Goal: Transaction & Acquisition: Obtain resource

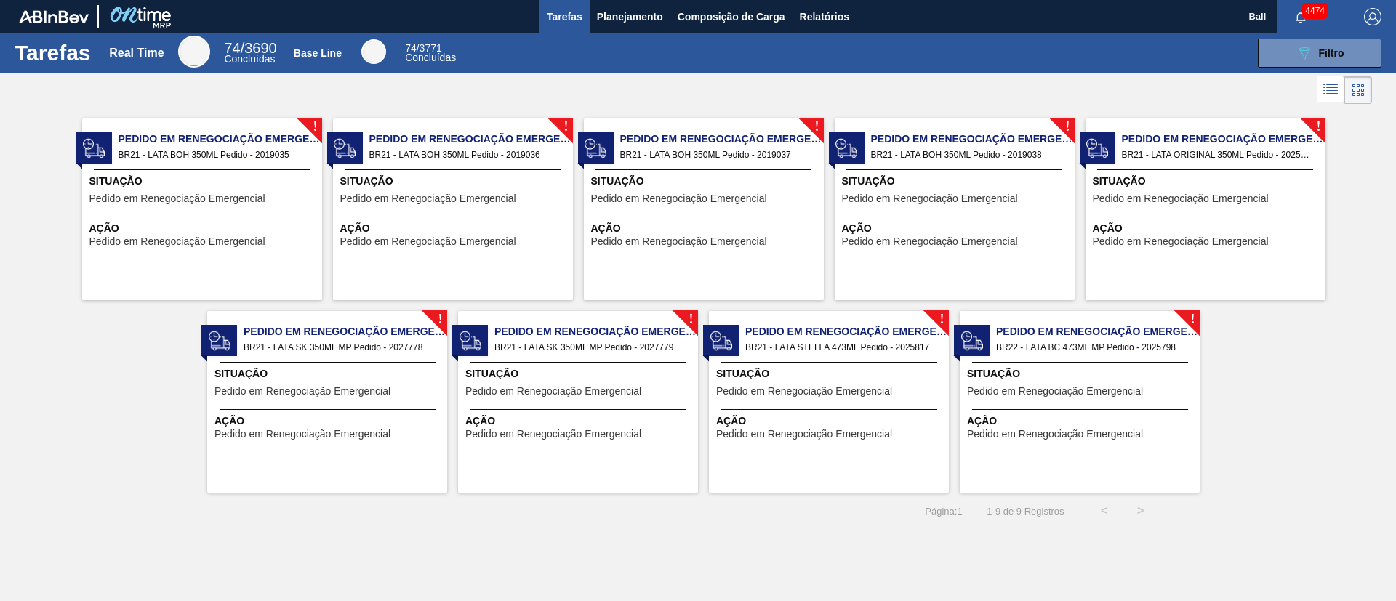
click at [231, 205] on div "Situação Pedido em Renegociação Emergencial" at bounding box center [203, 192] width 229 height 36
click at [454, 199] on span "Pedido em Renegociação Emergencial" at bounding box center [428, 198] width 176 height 11
click at [649, 188] on span "Situação" at bounding box center [705, 181] width 229 height 15
click at [860, 187] on span "Situação" at bounding box center [956, 181] width 229 height 15
click at [930, 179] on span "Situação" at bounding box center [1207, 181] width 229 height 15
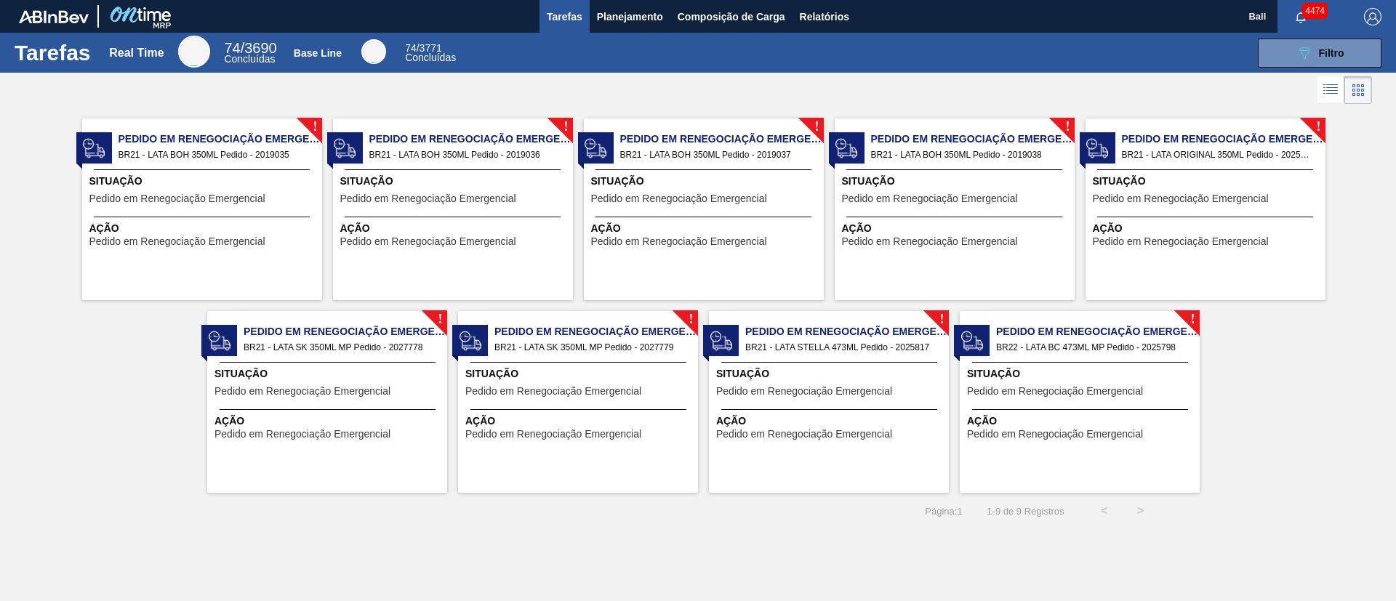
click at [370, 400] on div "! Pedido em Renegociação Emergencial BR21 - LATA SK 350ML MP Pedido - 2027778 S…" at bounding box center [327, 402] width 240 height 182
click at [561, 400] on div "Ação Pedido em Renegociação Emergencial" at bounding box center [578, 424] width 240 height 31
click at [781, 382] on div "Situação Pedido em Renegociação Emergencial" at bounding box center [830, 385] width 229 height 36
click at [930, 382] on div "Situação Pedido em Renegociação Emergencial" at bounding box center [1081, 385] width 229 height 36
click at [930, 95] on icon at bounding box center [1330, 89] width 17 height 17
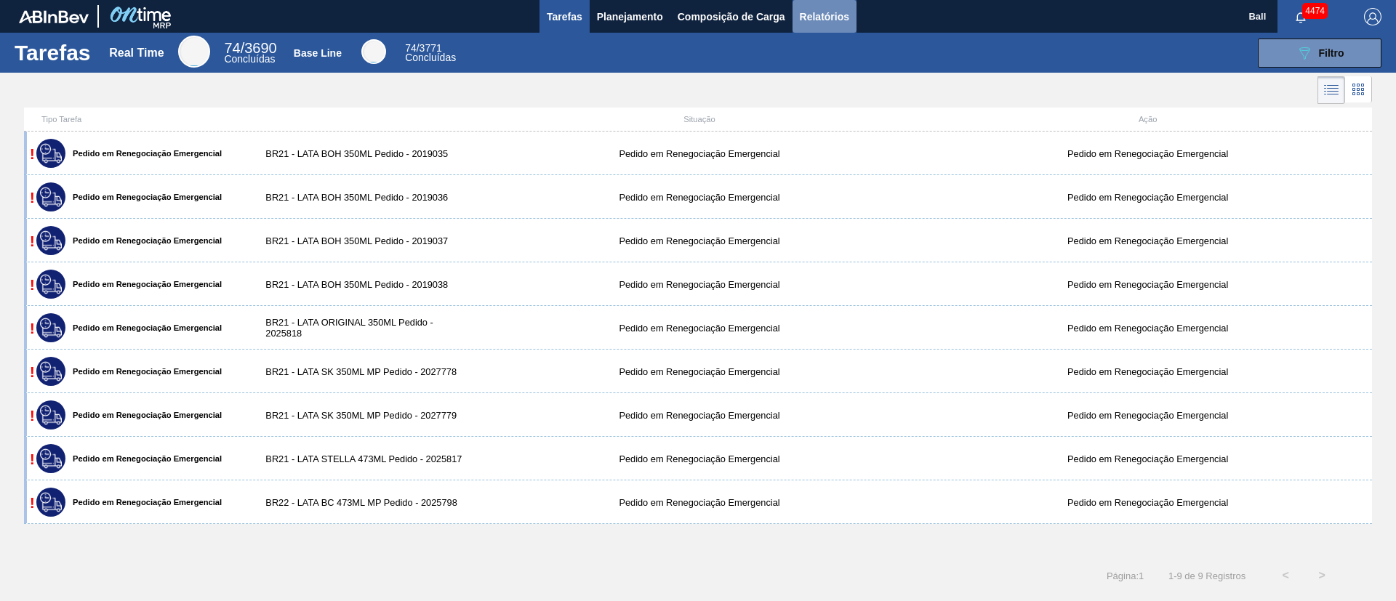
click at [839, 14] on span "Relatórios" at bounding box center [824, 16] width 49 height 17
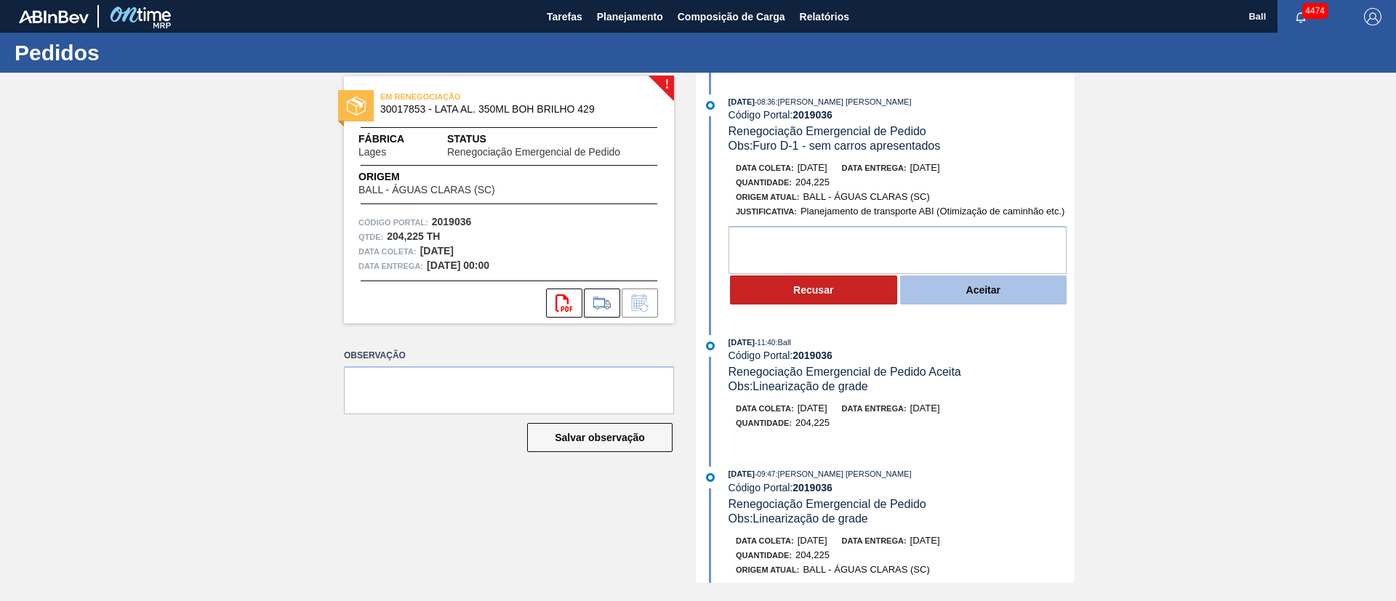
click at [994, 295] on button "Aceitar" at bounding box center [983, 290] width 167 height 29
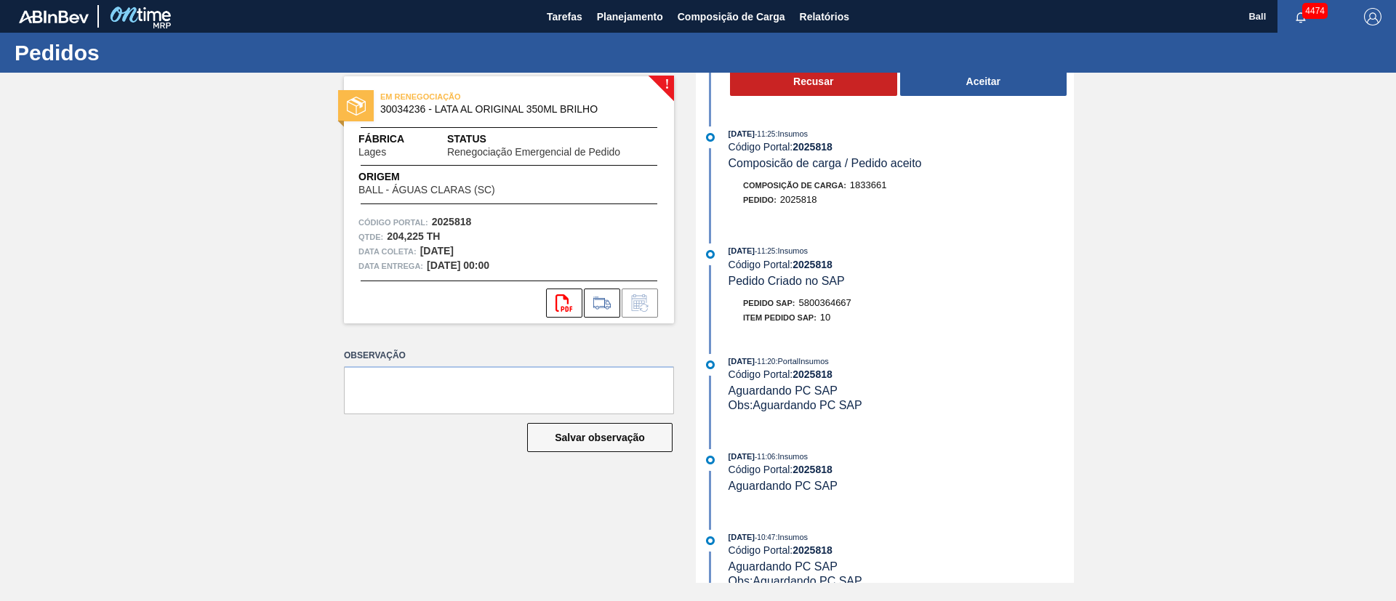
scroll to position [218, 0]
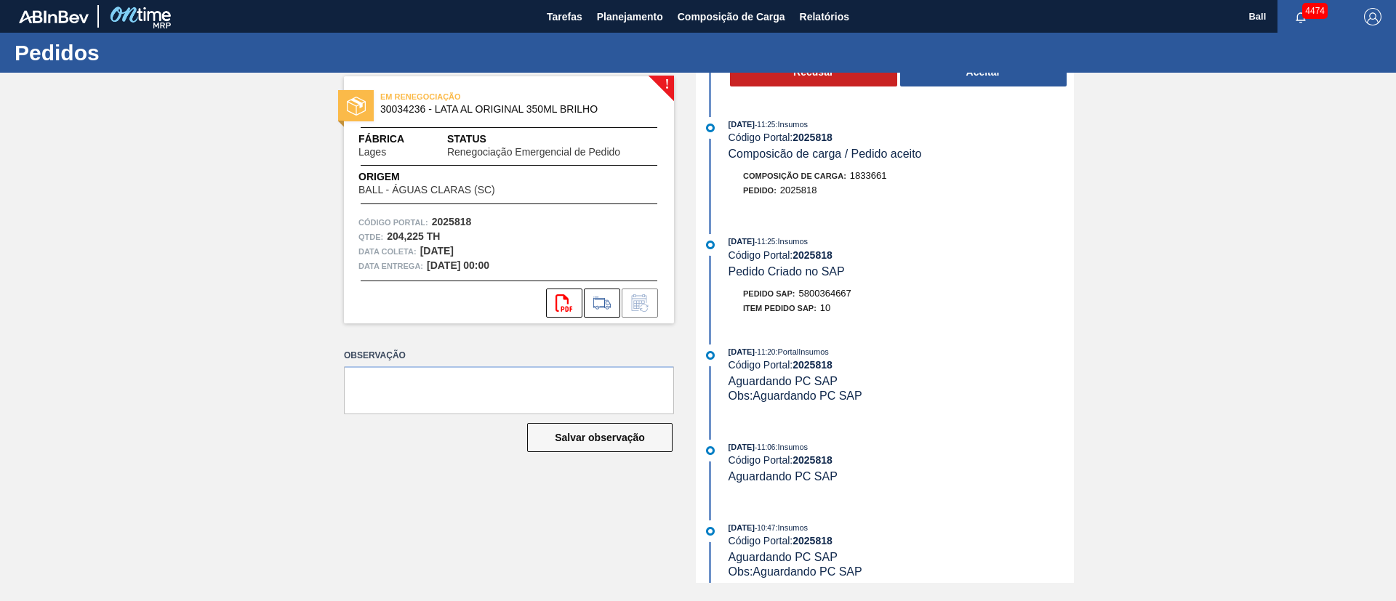
drag, startPoint x: 938, startPoint y: 84, endPoint x: 905, endPoint y: 102, distance: 38.1
click at [939, 84] on button "Aceitar" at bounding box center [983, 71] width 167 height 29
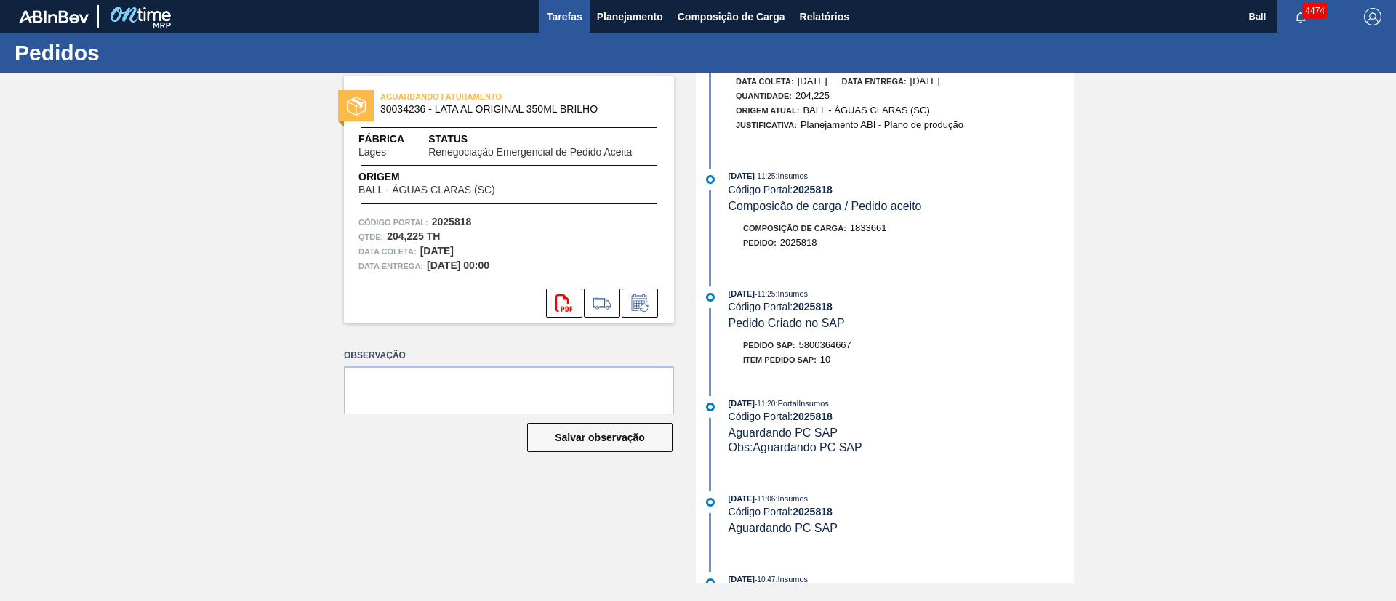
scroll to position [350, 0]
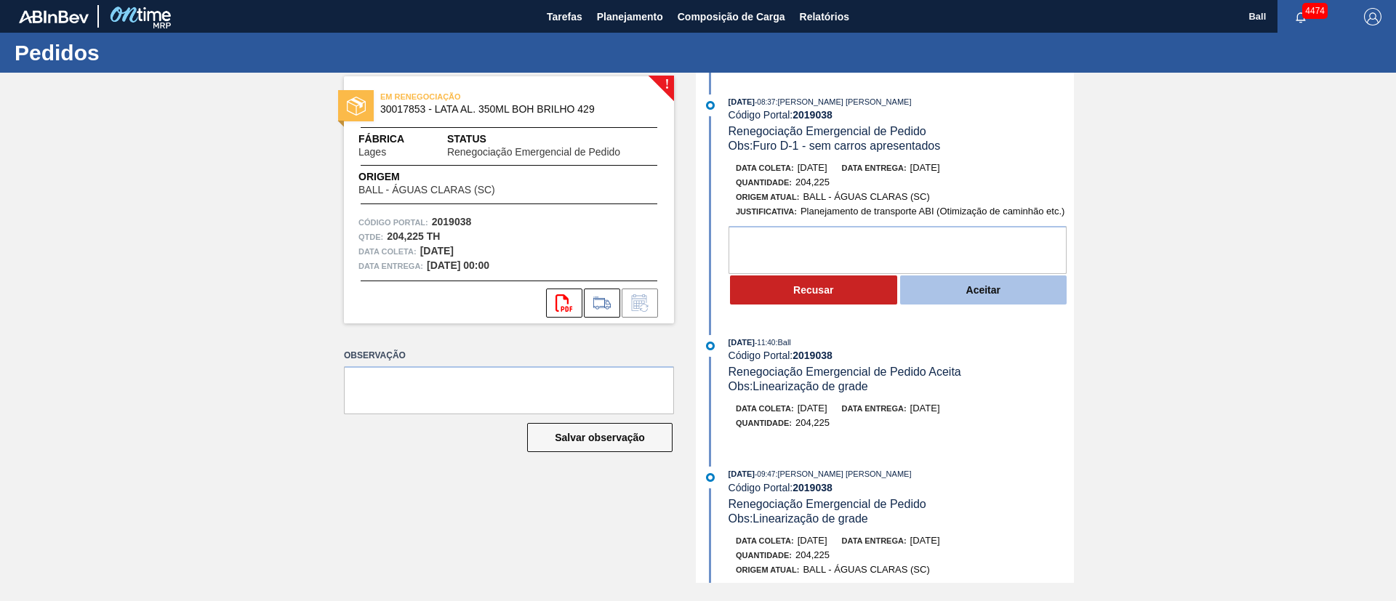
click at [984, 294] on button "Aceitar" at bounding box center [983, 290] width 167 height 29
drag, startPoint x: 947, startPoint y: 287, endPoint x: 919, endPoint y: 261, distance: 37.6
click at [948, 287] on button "Aceitar" at bounding box center [983, 290] width 167 height 29
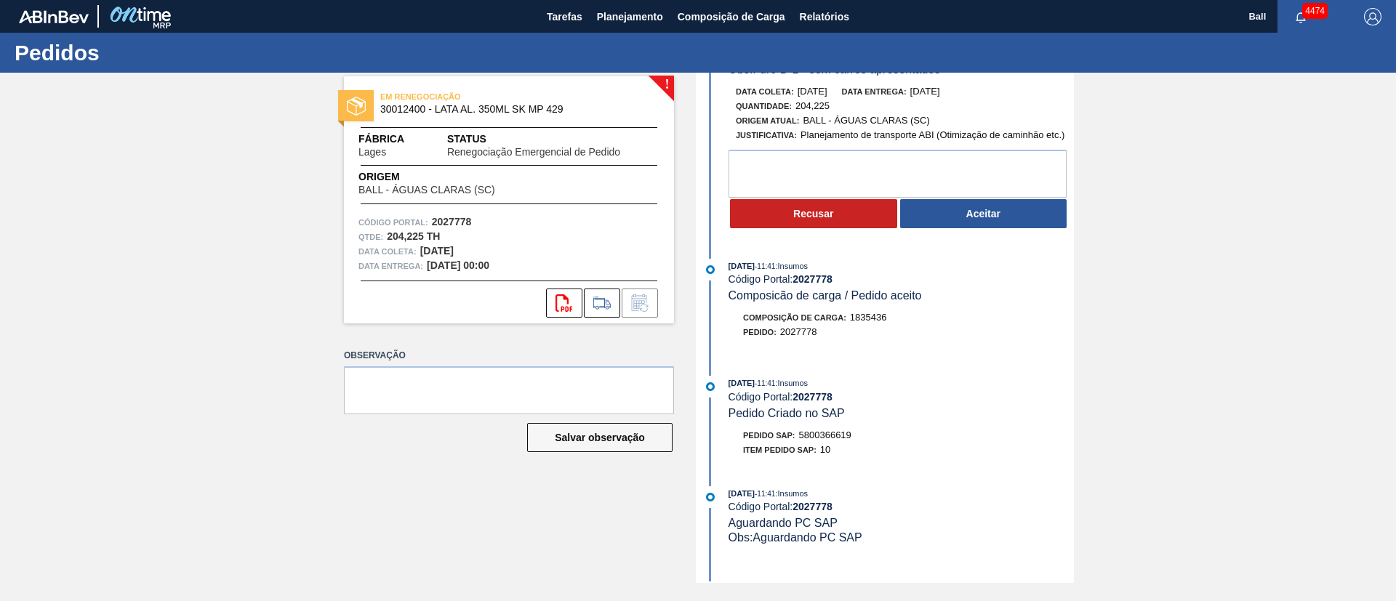
scroll to position [109, 0]
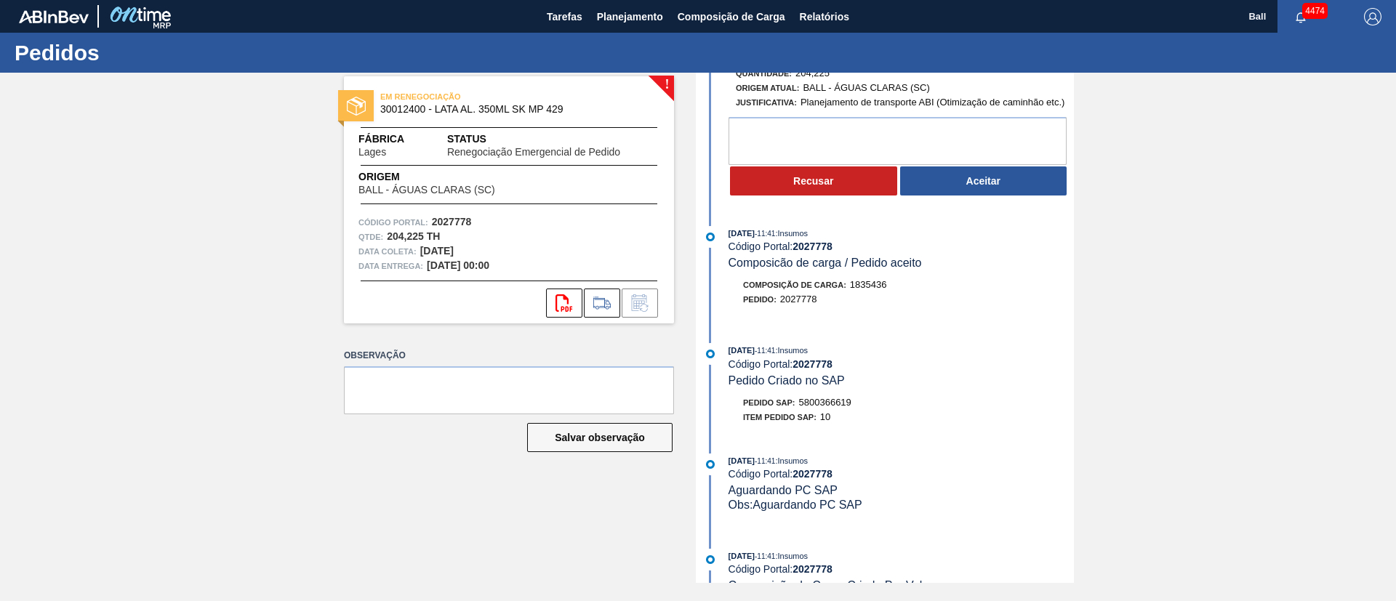
drag, startPoint x: 936, startPoint y: 193, endPoint x: 928, endPoint y: 182, distance: 13.5
click at [936, 193] on button "Aceitar" at bounding box center [983, 181] width 167 height 29
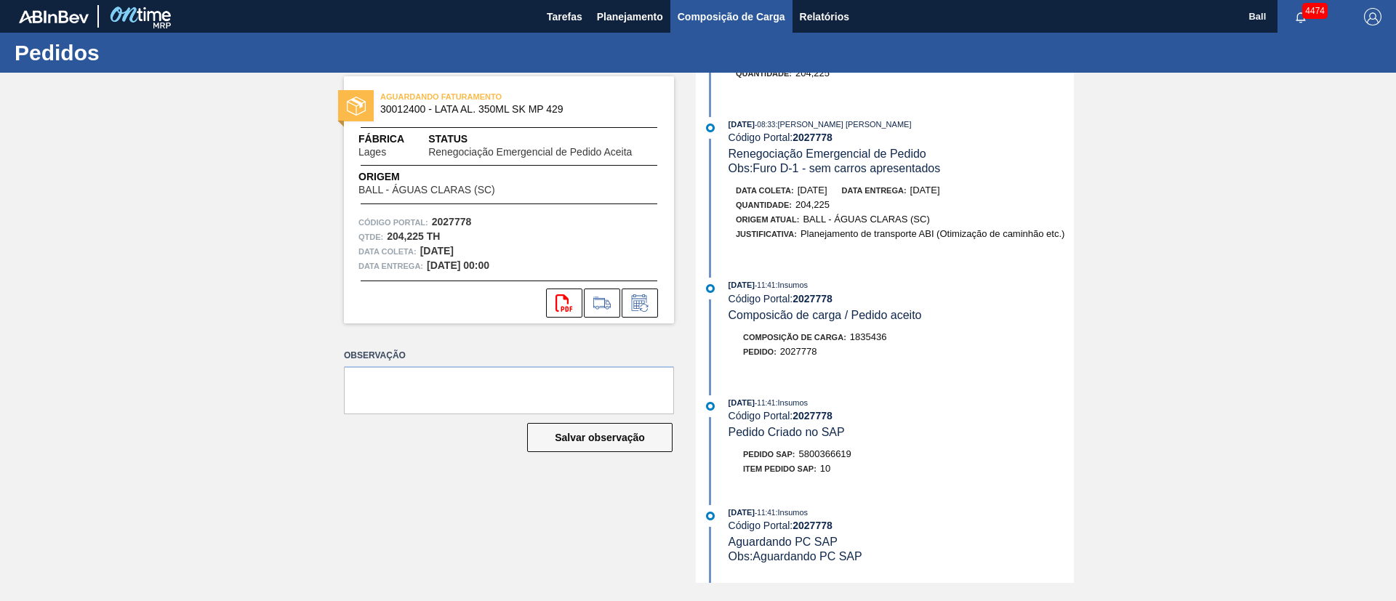
scroll to position [241, 0]
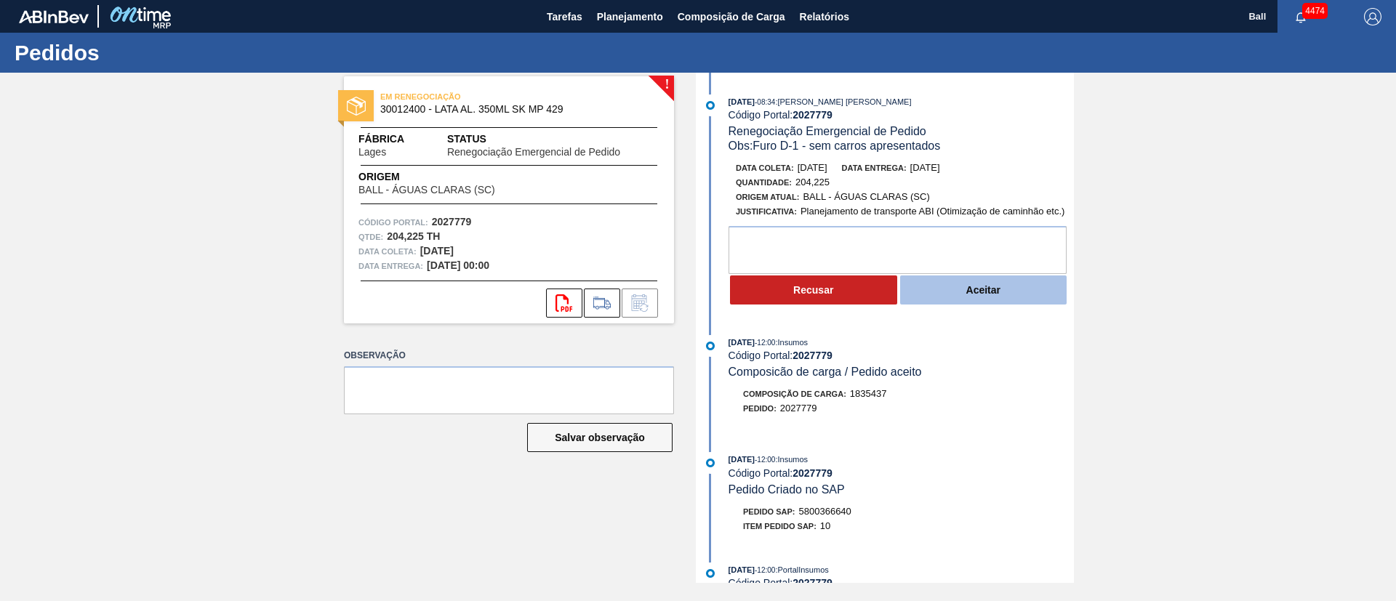
click at [946, 300] on button "Aceitar" at bounding box center [983, 290] width 167 height 29
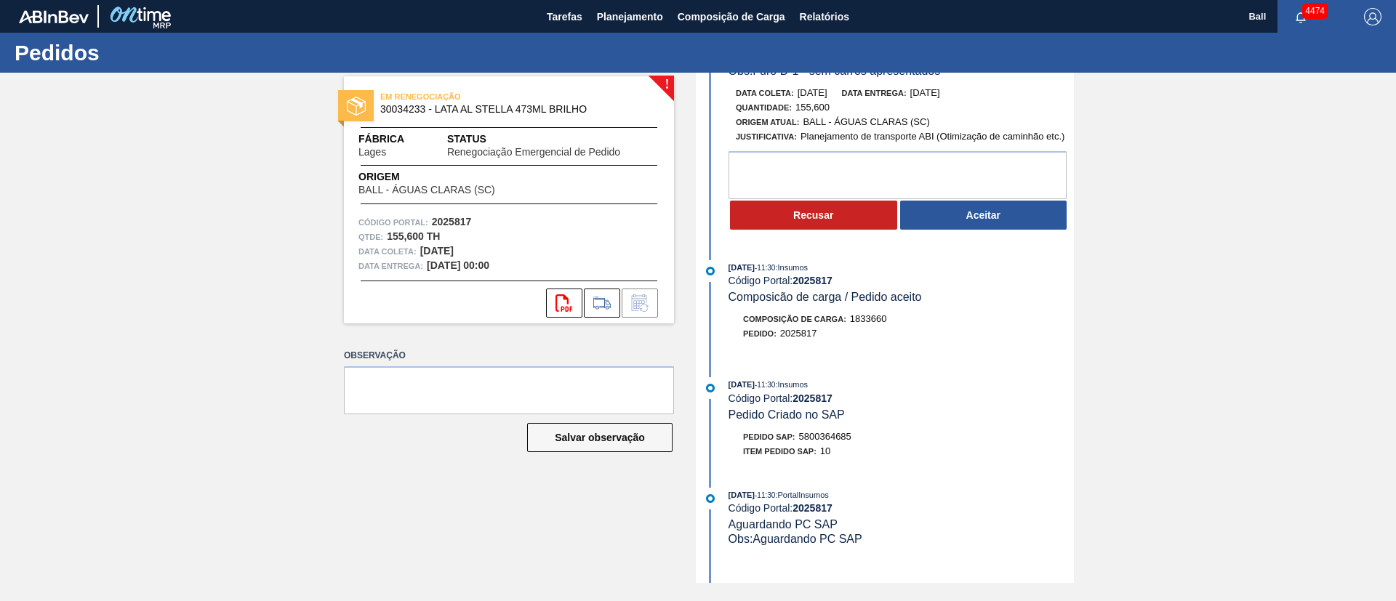
scroll to position [109, 0]
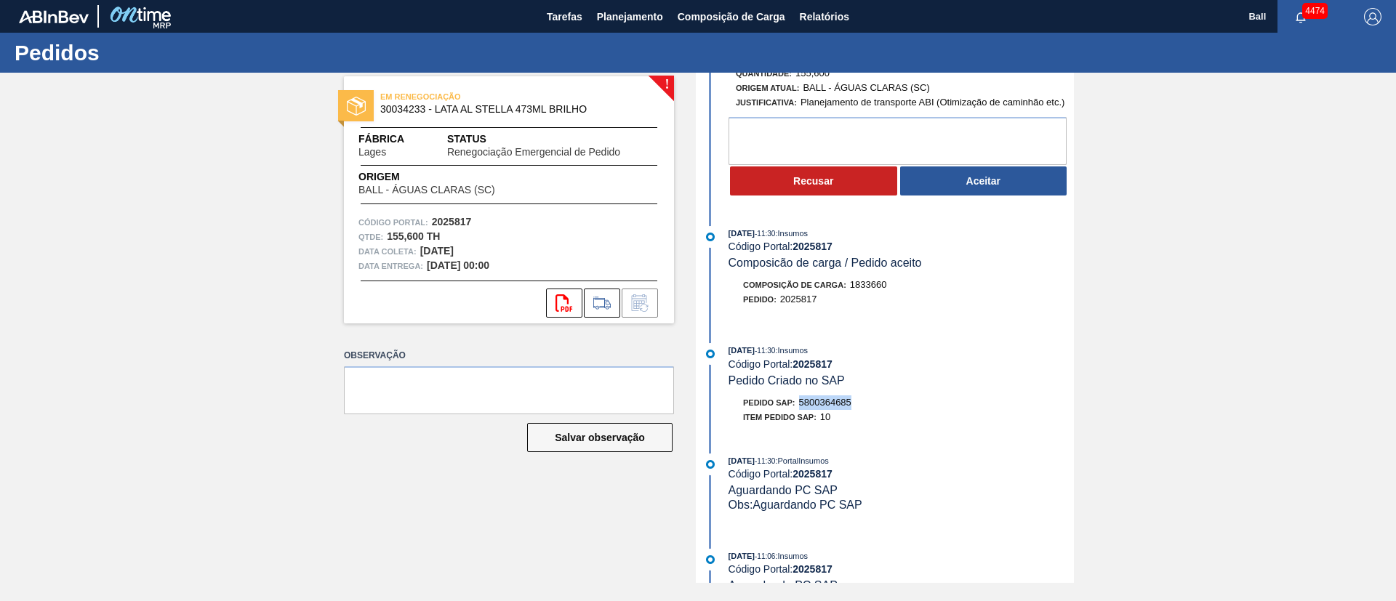
drag, startPoint x: 858, startPoint y: 402, endPoint x: 797, endPoint y: 404, distance: 61.1
click at [797, 404] on div "Pedido SAP: 5800364685" at bounding box center [901, 403] width 345 height 15
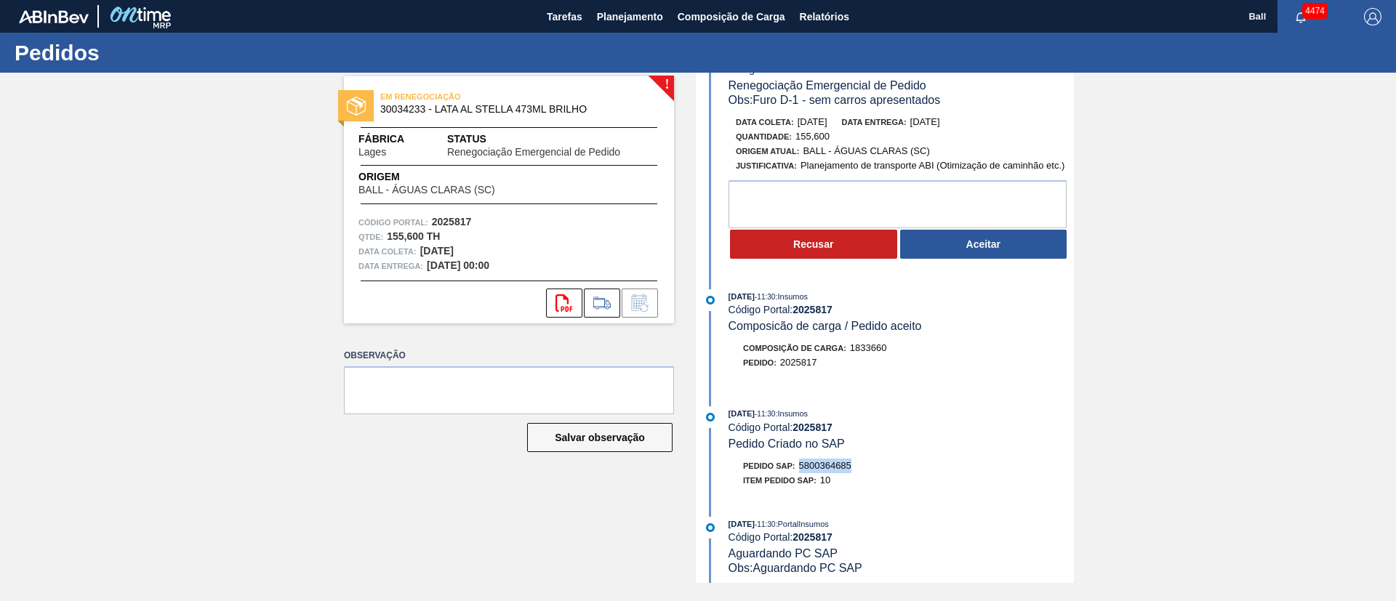
scroll to position [0, 0]
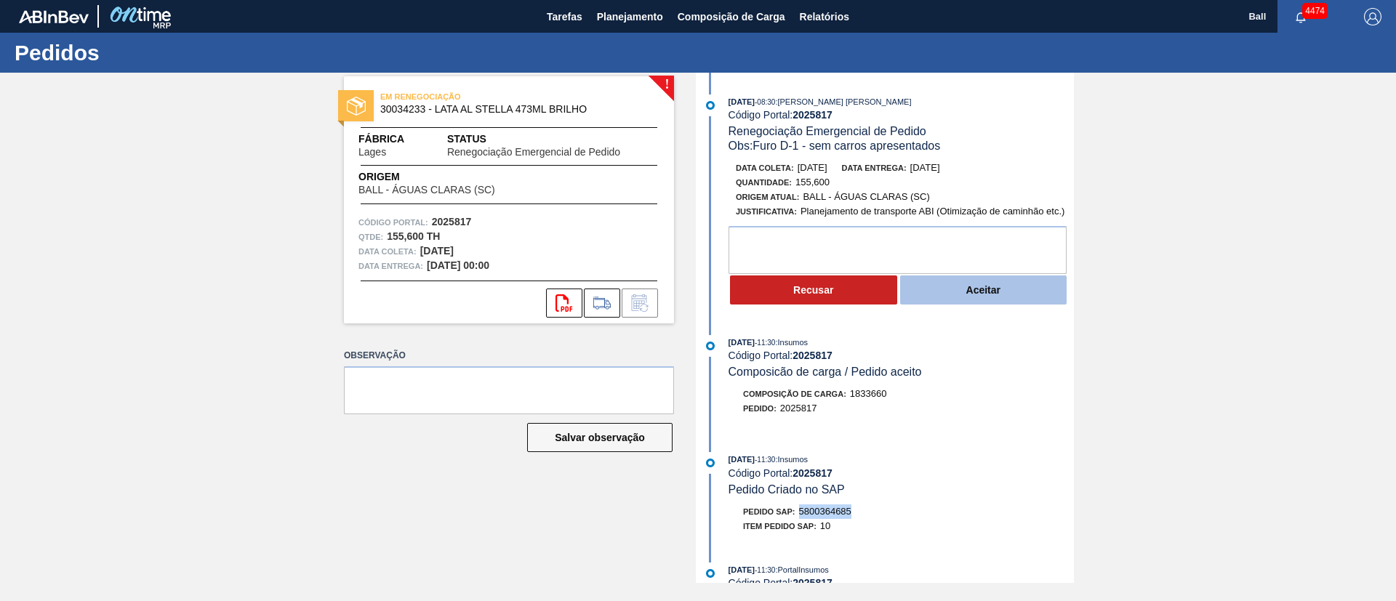
click at [992, 284] on button "Aceitar" at bounding box center [983, 290] width 167 height 29
click at [980, 280] on button "Aceitar" at bounding box center [983, 290] width 167 height 29
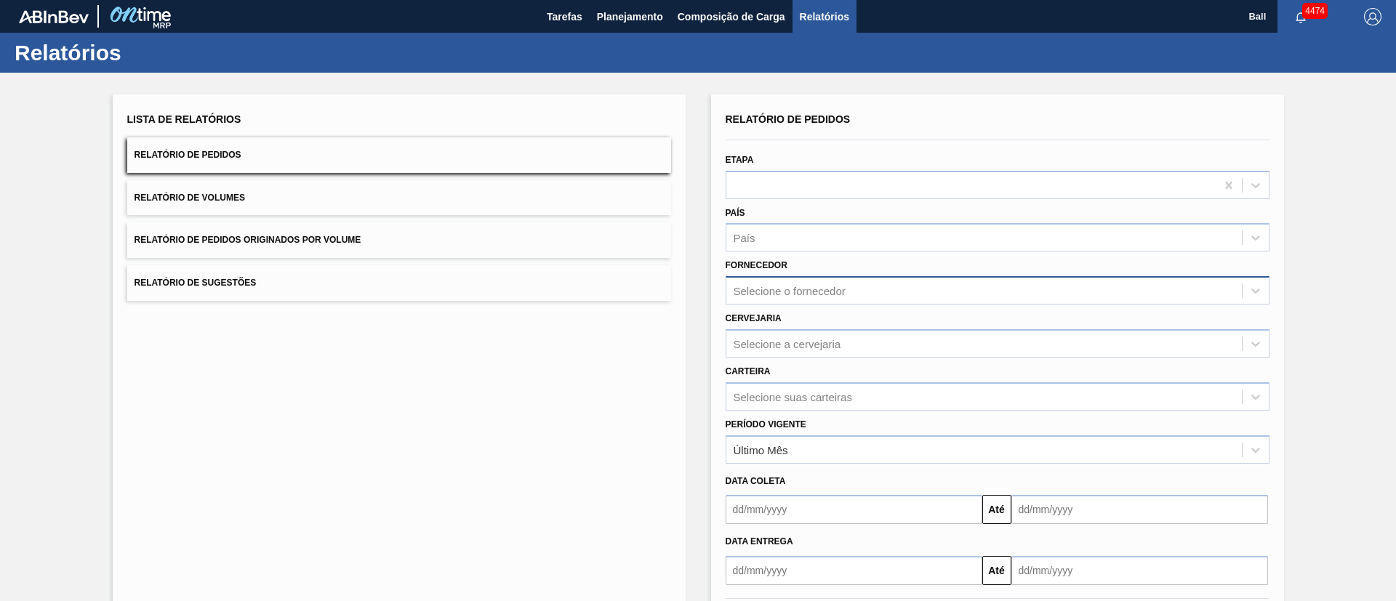
click at [811, 292] on div "Selecione o fornecedor" at bounding box center [790, 291] width 112 height 12
click at [831, 233] on div "País" at bounding box center [985, 238] width 516 height 21
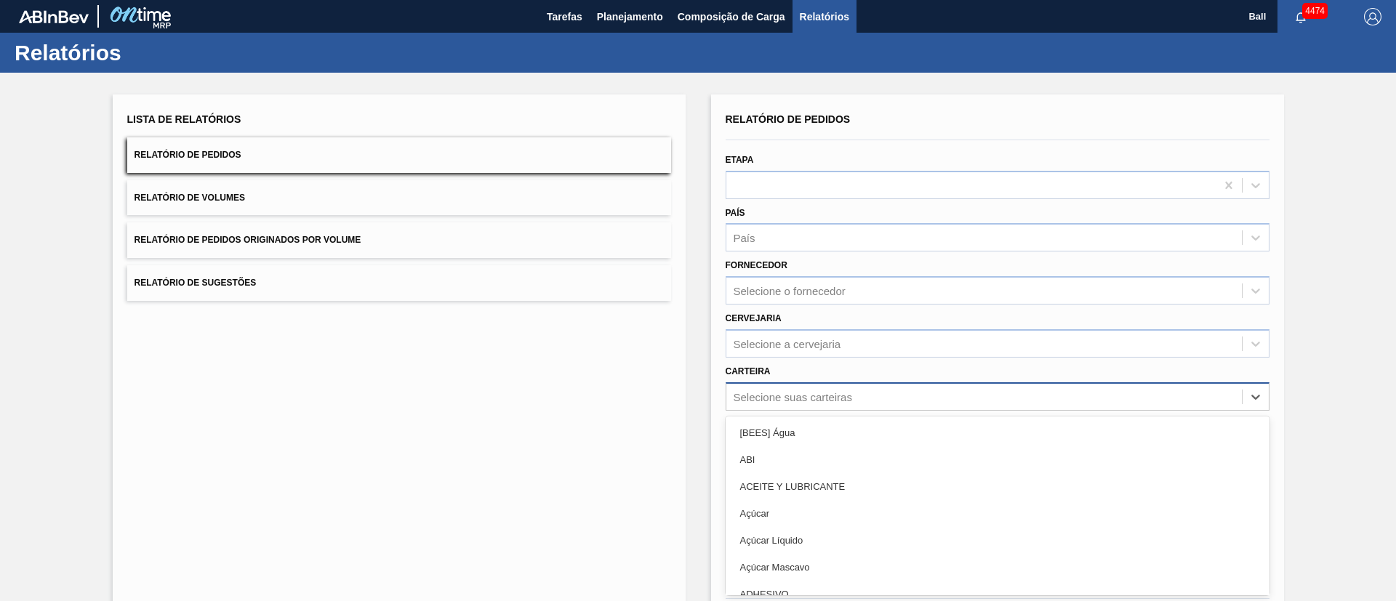
click at [818, 407] on div "option [BEES] Água focused, 1 of 101. 101 results available. Use Up and Down to…" at bounding box center [998, 397] width 544 height 28
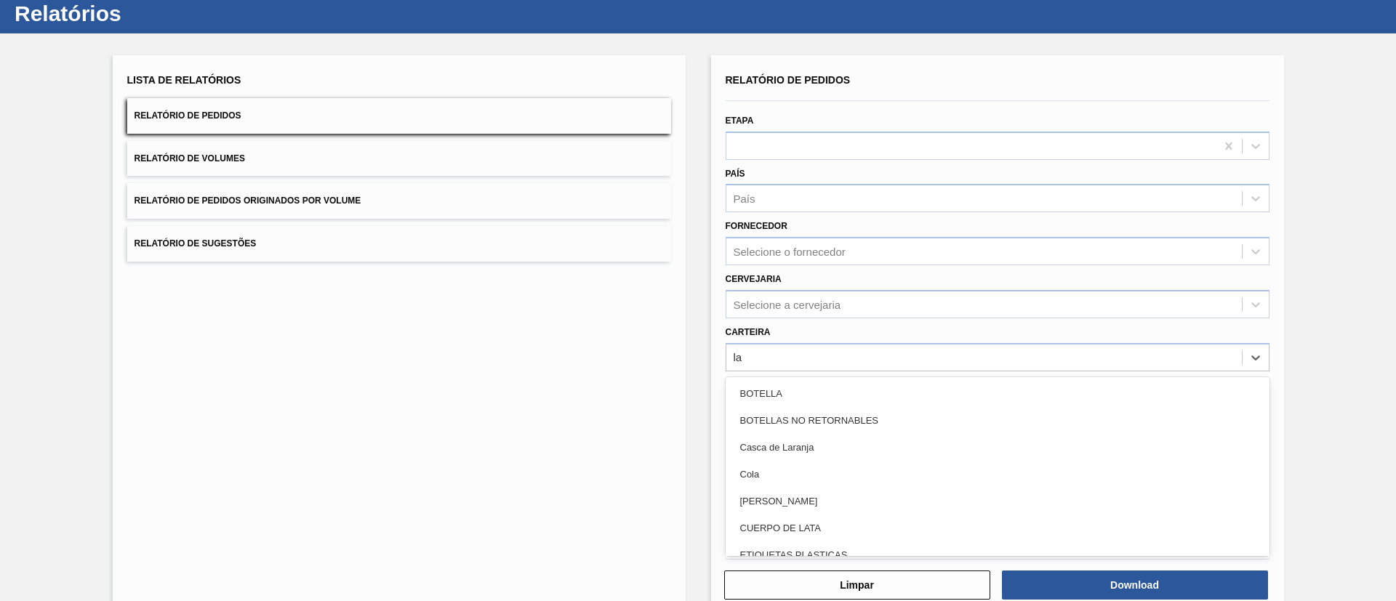
type input "l"
type input "lata"
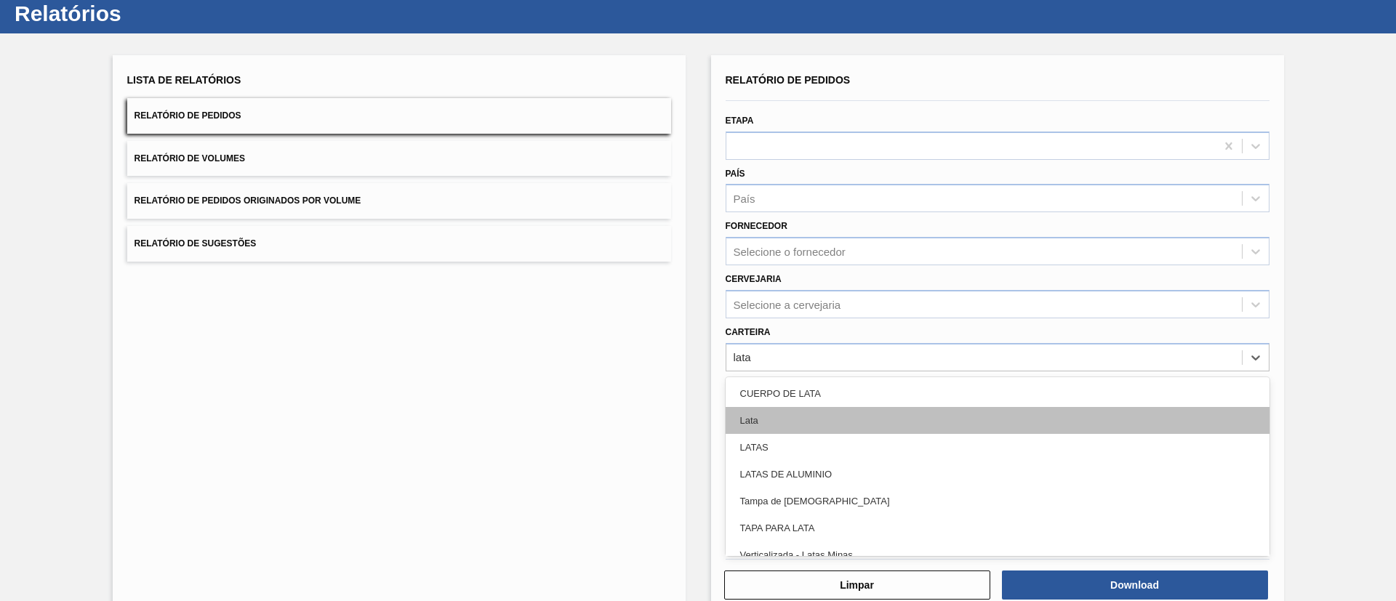
click at [836, 408] on div "Lata" at bounding box center [998, 420] width 544 height 27
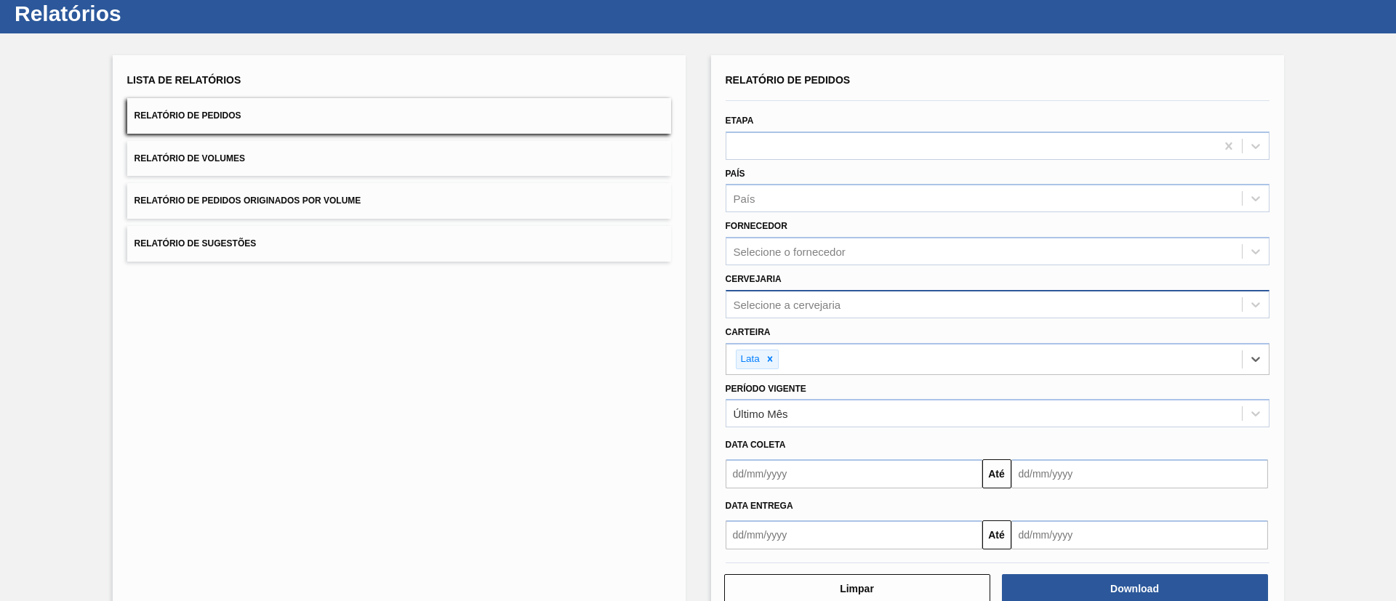
click at [836, 299] on div "Selecione a cervejaria" at bounding box center [788, 304] width 108 height 12
type input "lages"
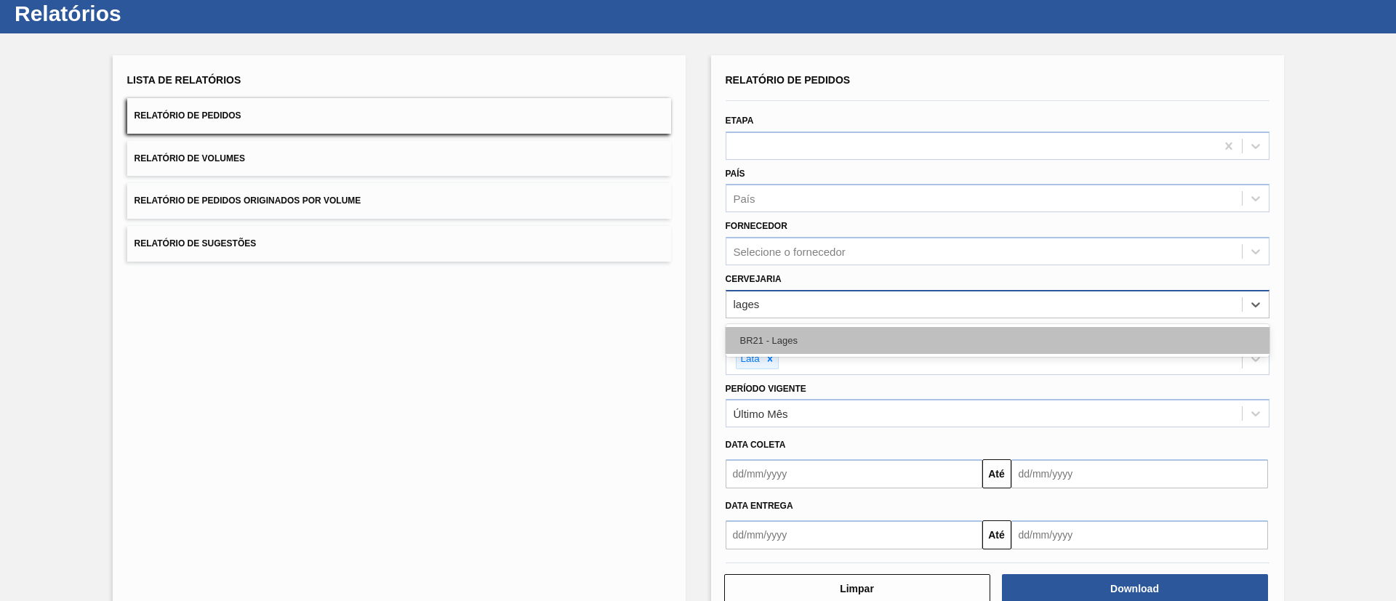
click at [797, 345] on div "BR21 - Lages" at bounding box center [998, 340] width 544 height 27
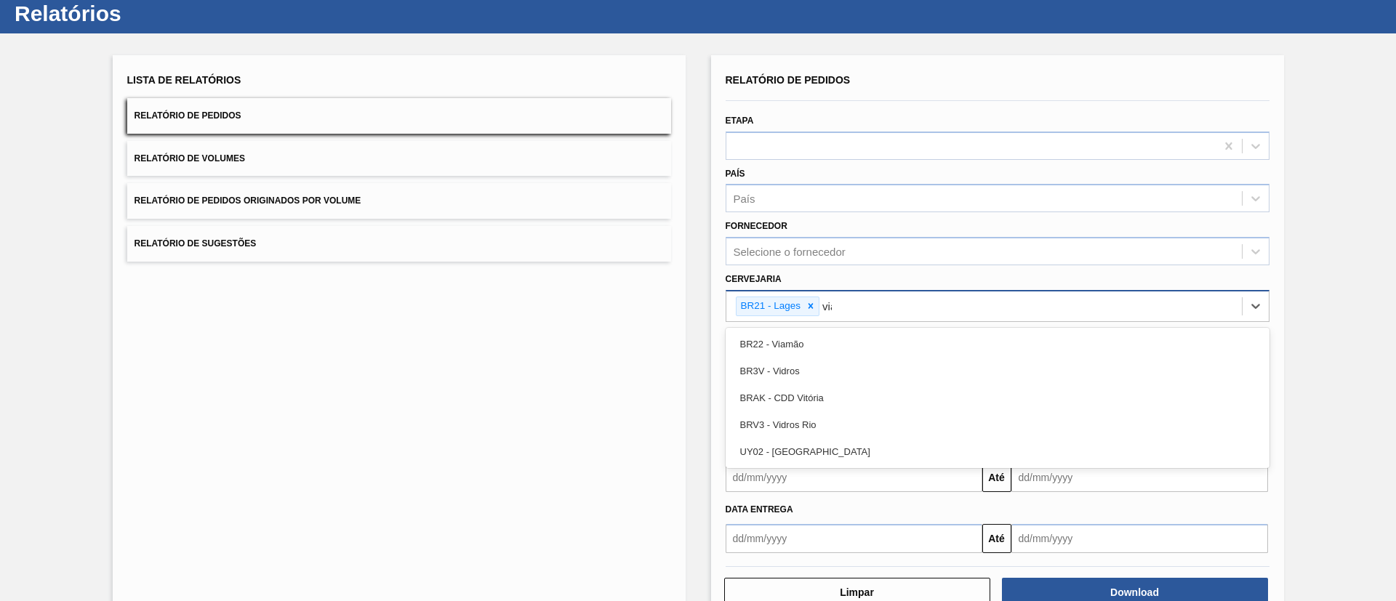
type input "viam"
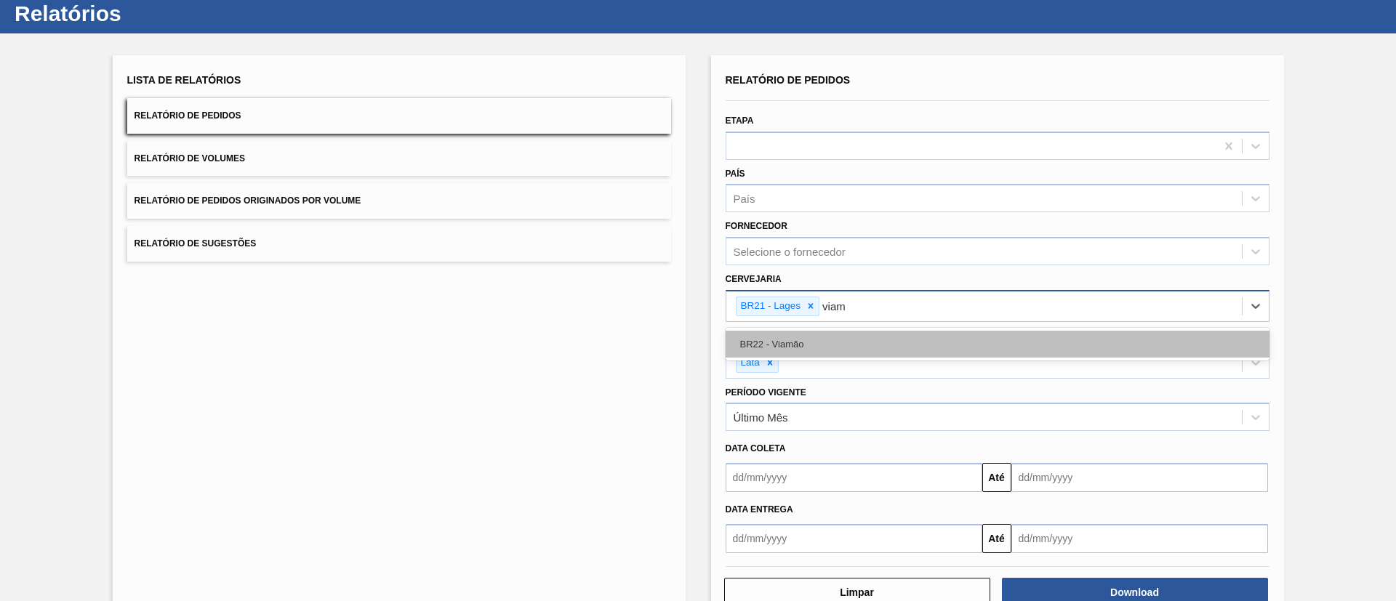
click at [797, 346] on div "BR22 - Viamão" at bounding box center [998, 344] width 544 height 27
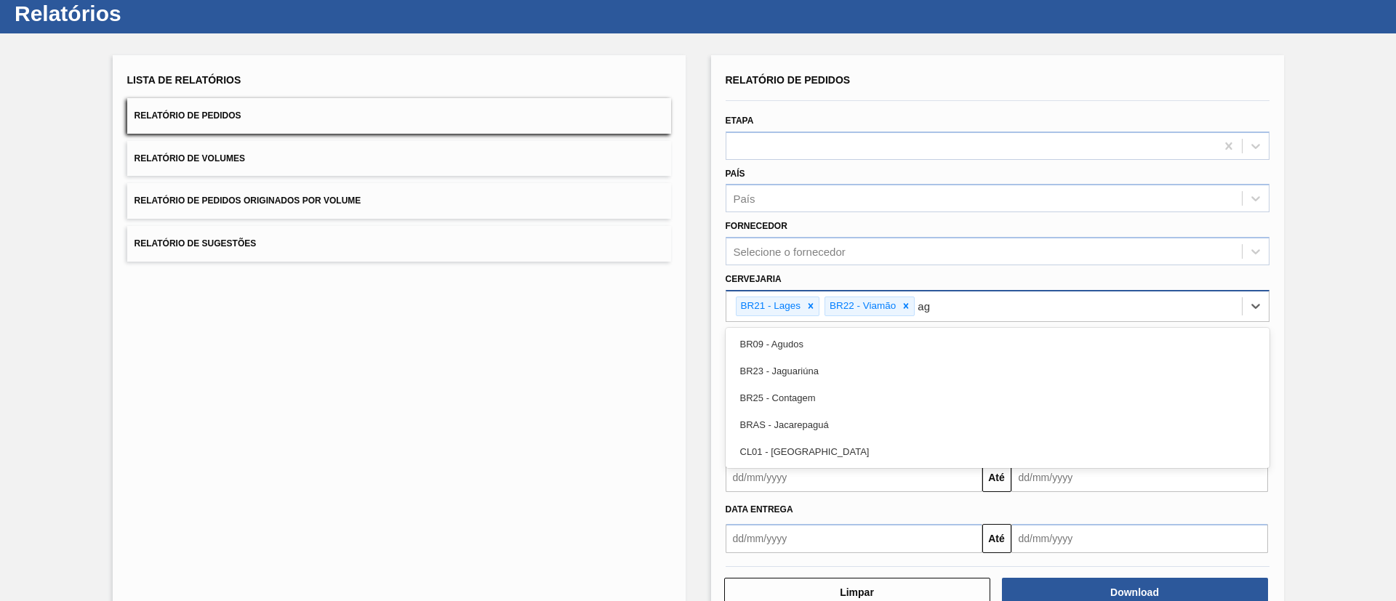
type input "agu"
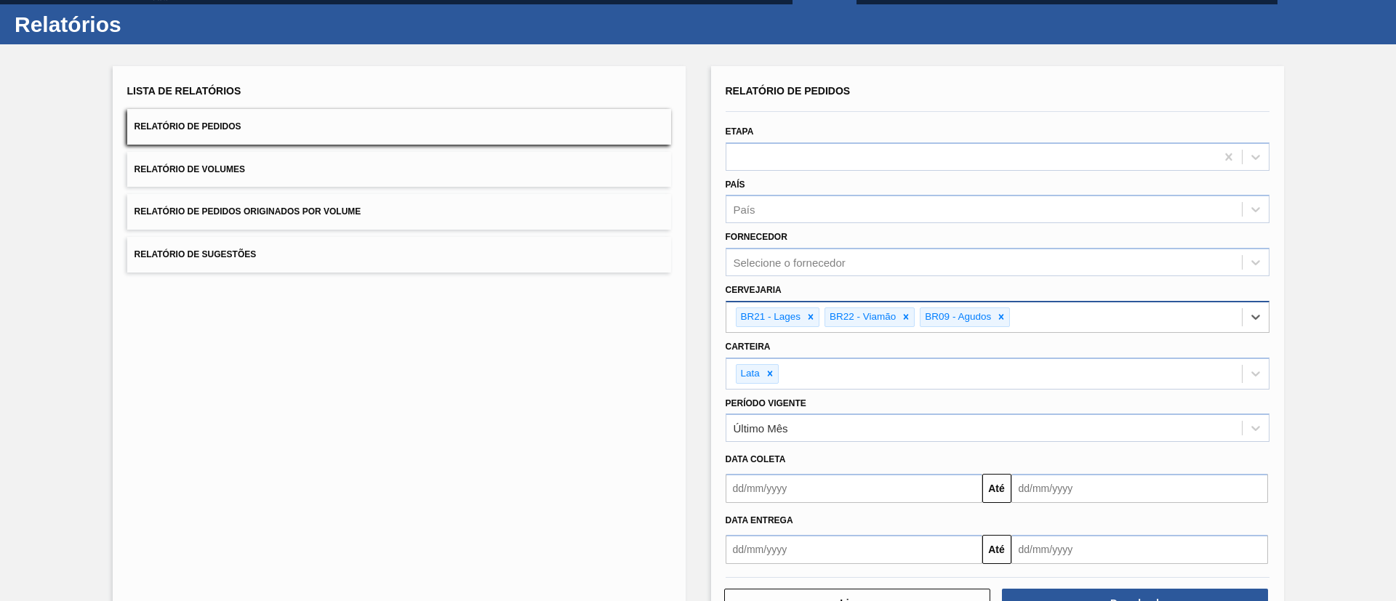
scroll to position [0, 0]
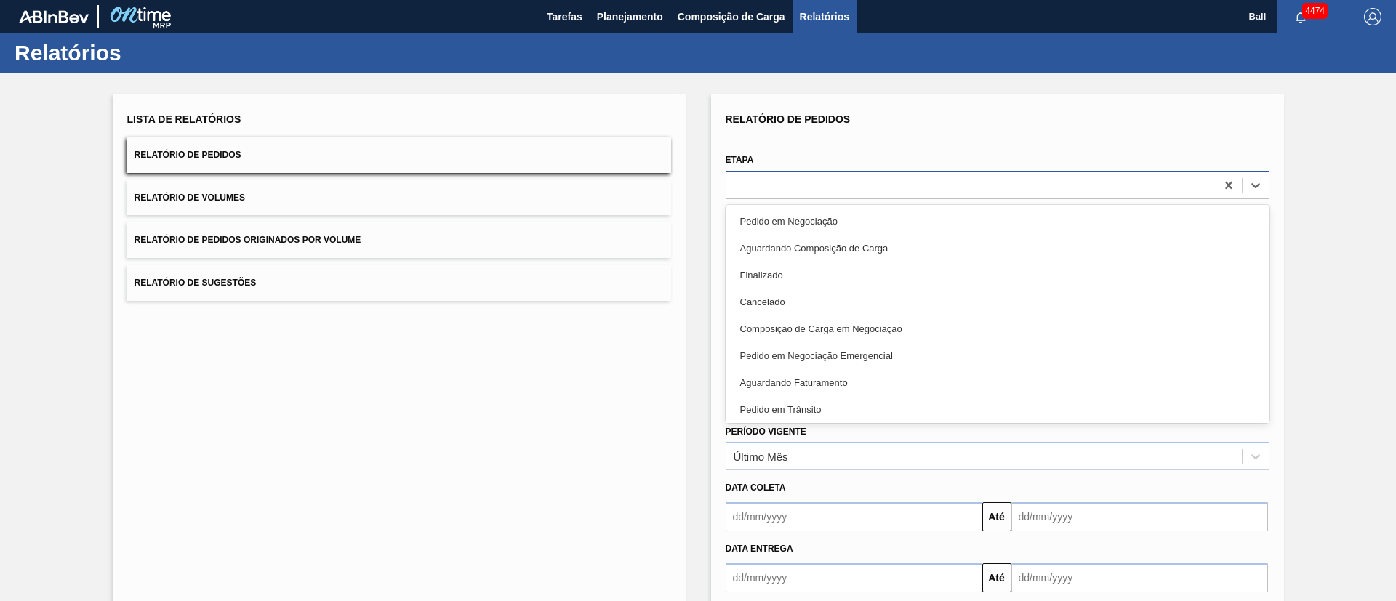
click at [785, 192] on div at bounding box center [971, 185] width 489 height 21
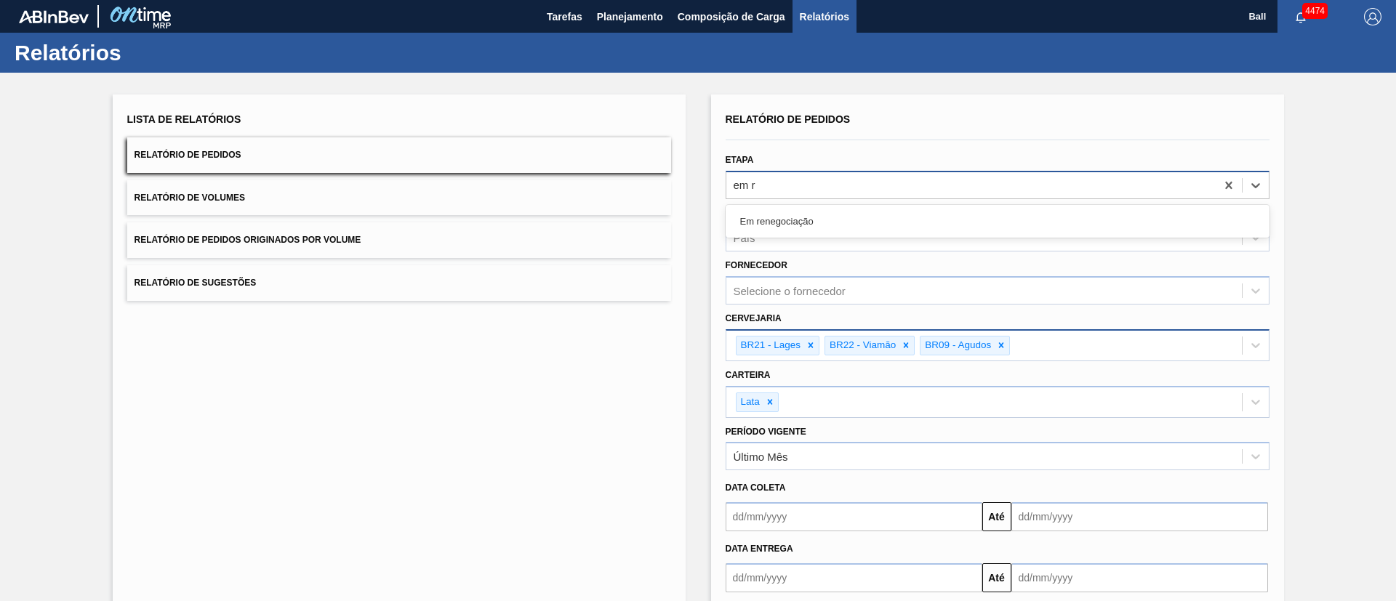
type input "em re"
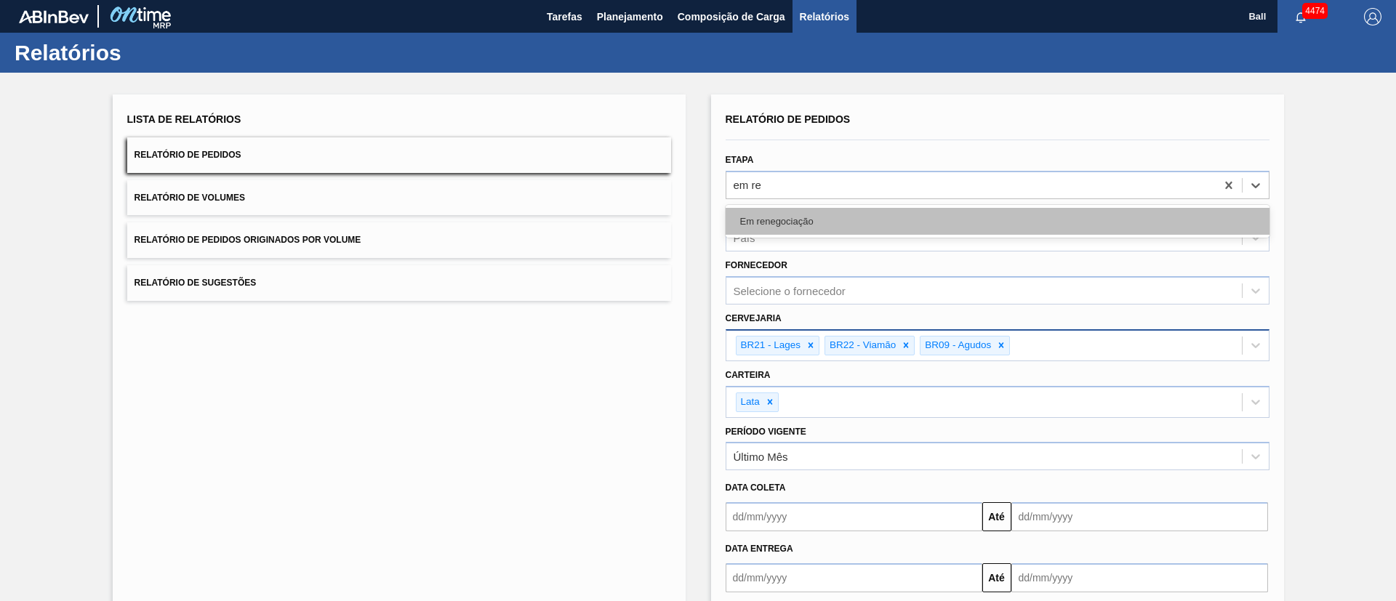
click at [791, 224] on div "Em renegociação" at bounding box center [998, 221] width 544 height 27
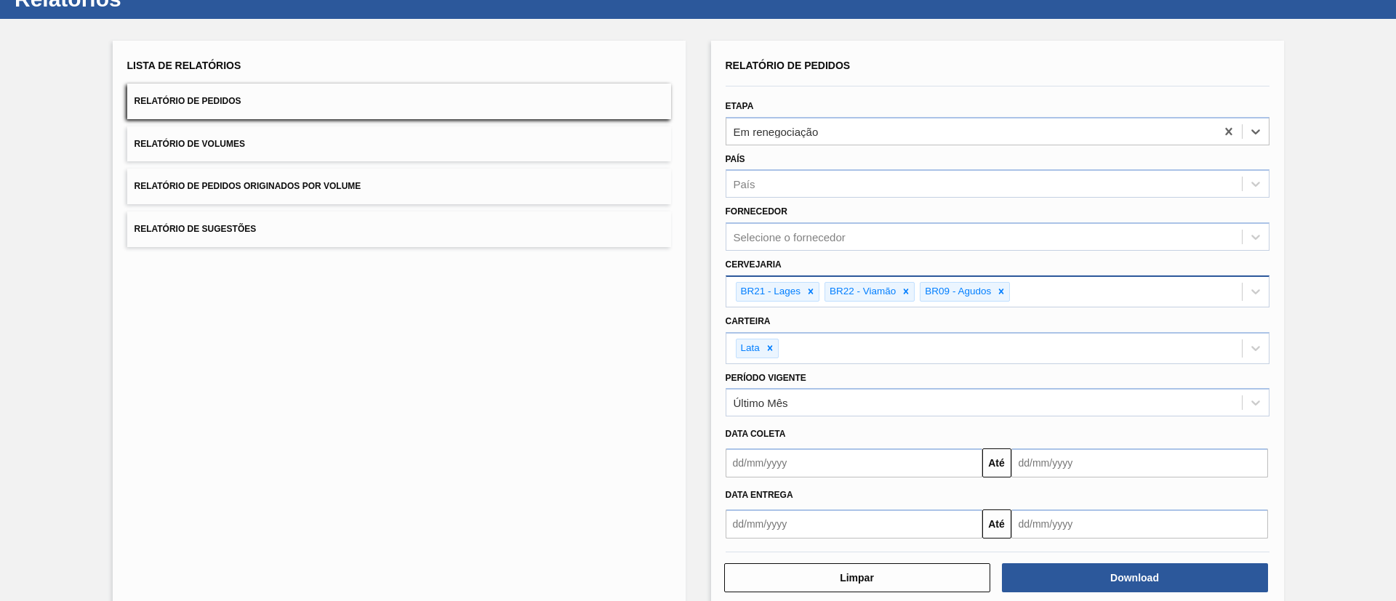
scroll to position [79, 0]
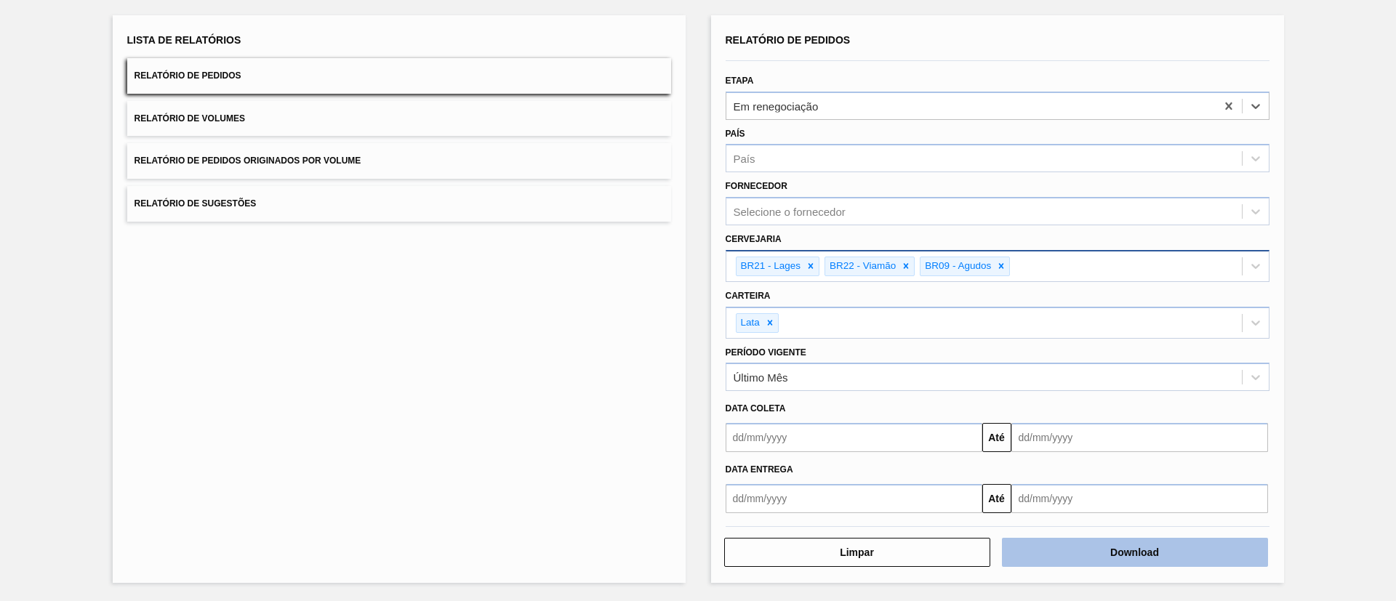
click at [1095, 544] on button "Download" at bounding box center [1135, 552] width 266 height 29
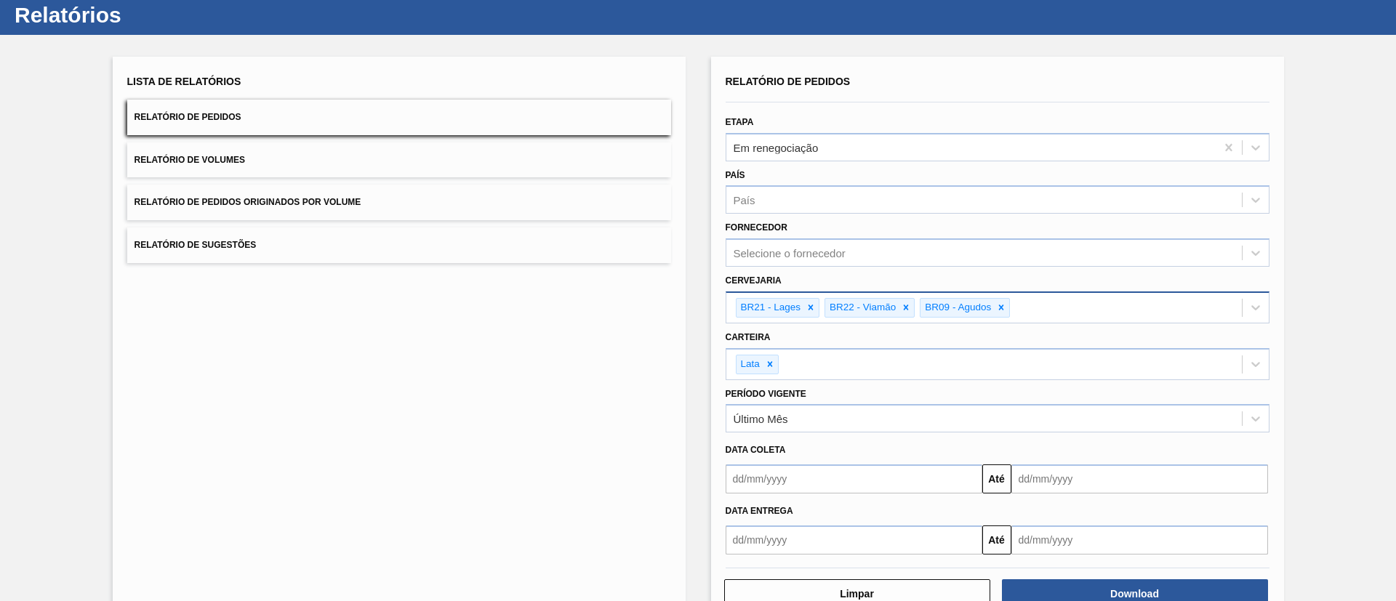
scroll to position [0, 0]
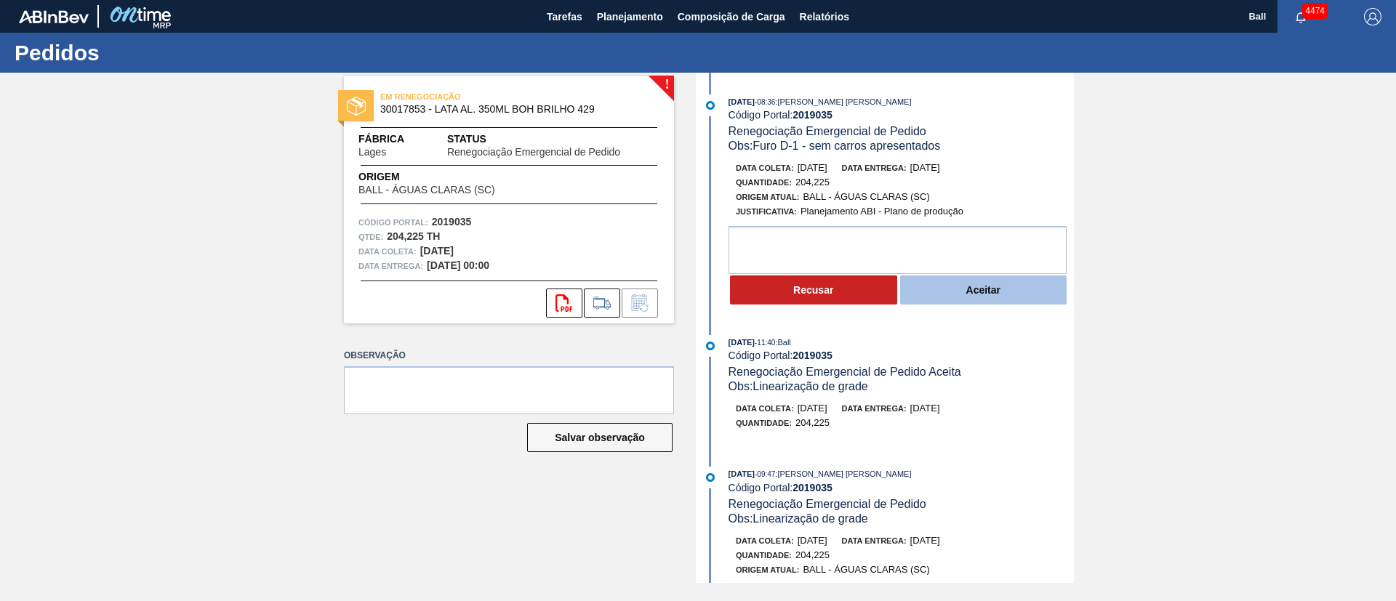
click at [972, 290] on button "Aceitar" at bounding box center [983, 290] width 167 height 29
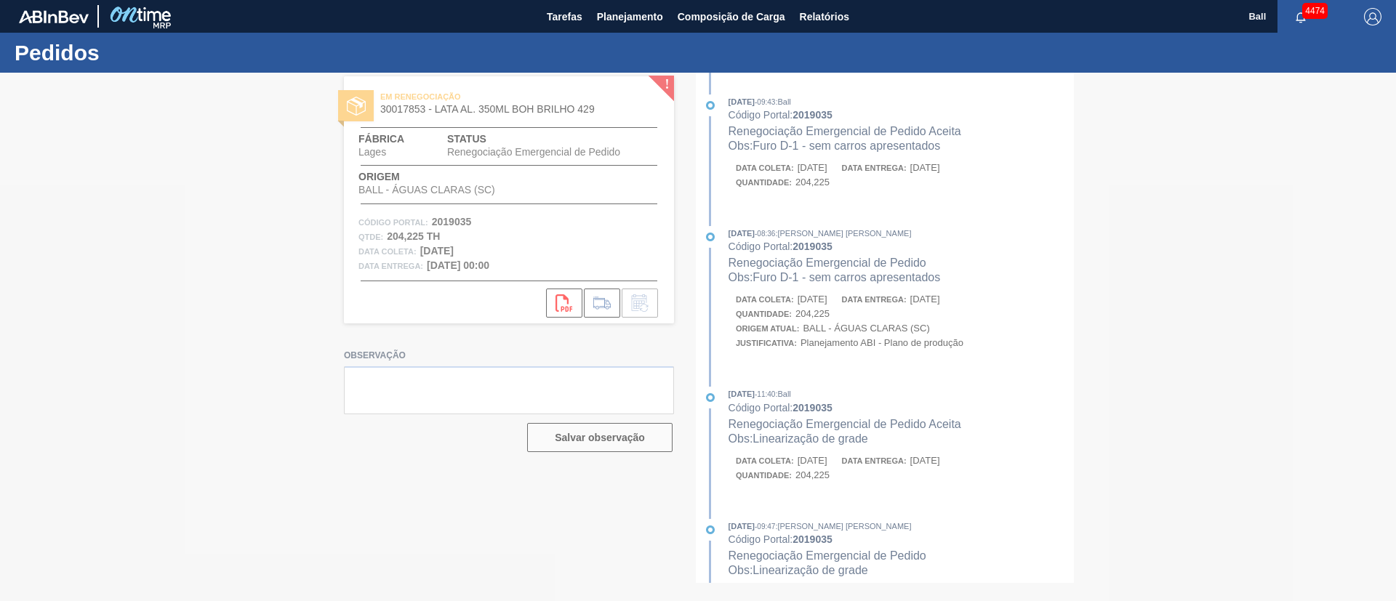
drag, startPoint x: 884, startPoint y: 338, endPoint x: 502, endPoint y: 14, distance: 501.6
click at [884, 338] on div at bounding box center [698, 337] width 1396 height 529
